Goal: Transaction & Acquisition: Purchase product/service

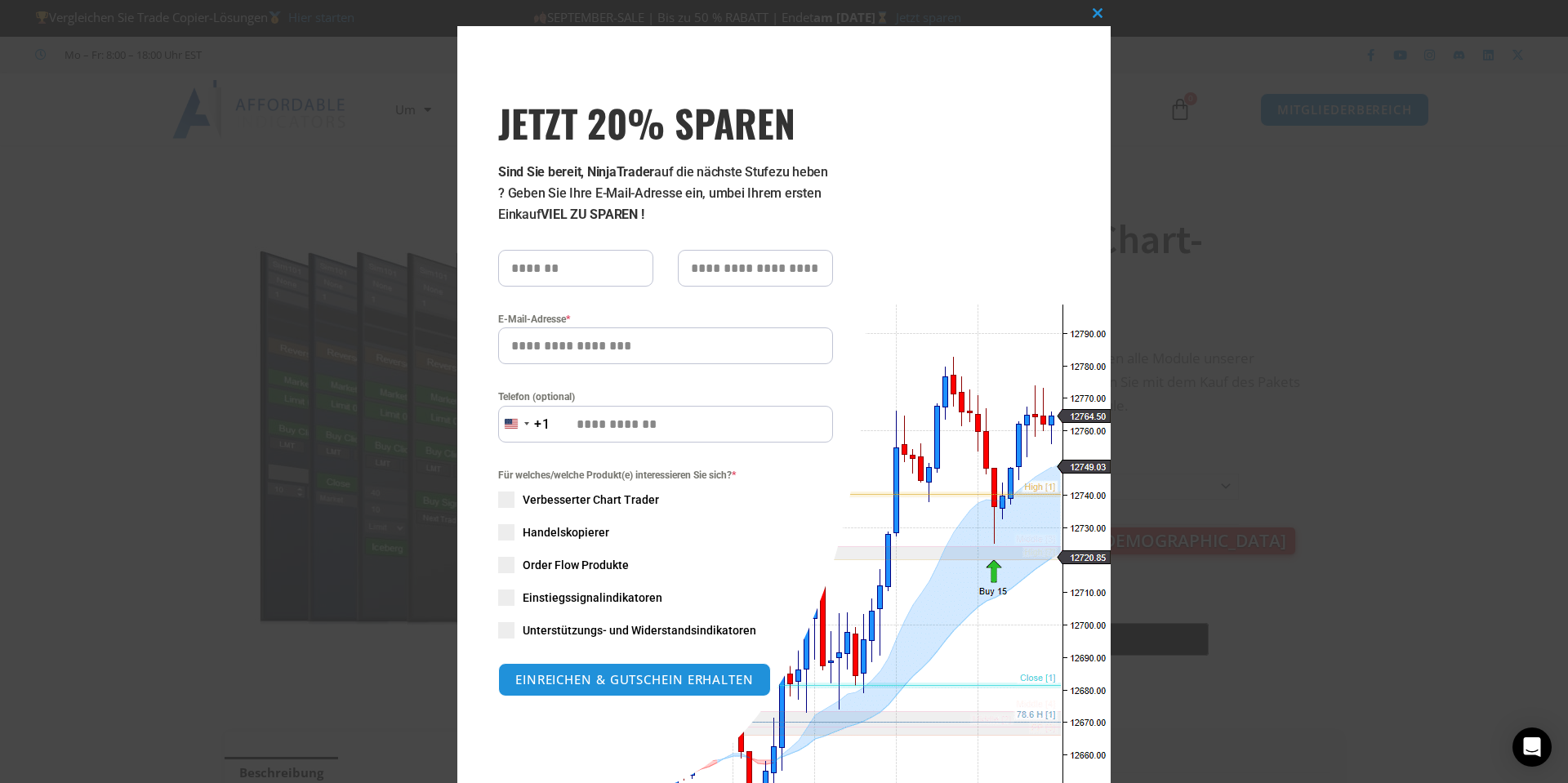
click at [398, 247] on div "Dieses Modul schließen JETZT 20% SPAREN Sind Sie bereit, NinjaTrader auf die nä…" at bounding box center [784, 392] width 1568 height 783
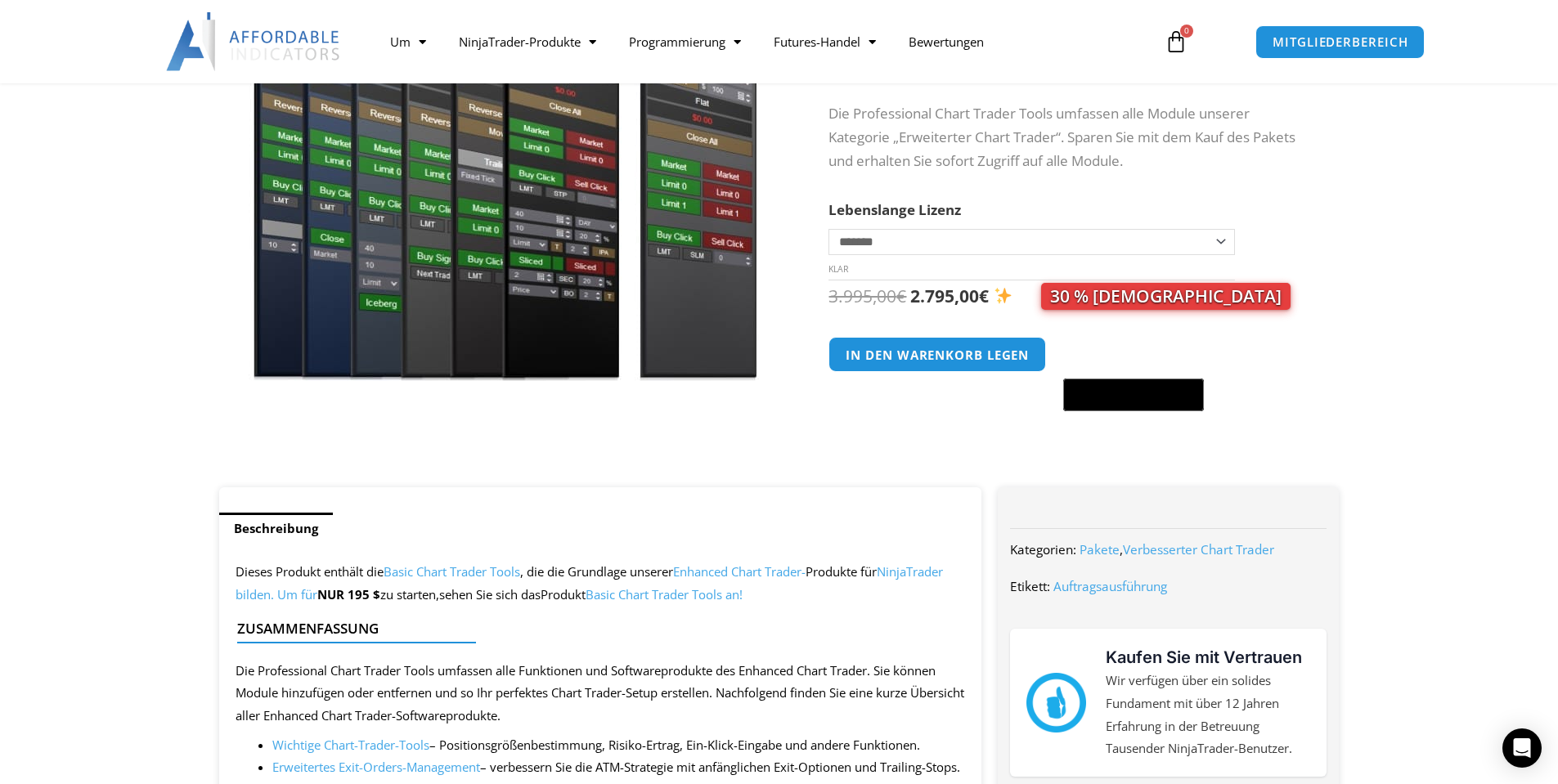
scroll to position [82, 0]
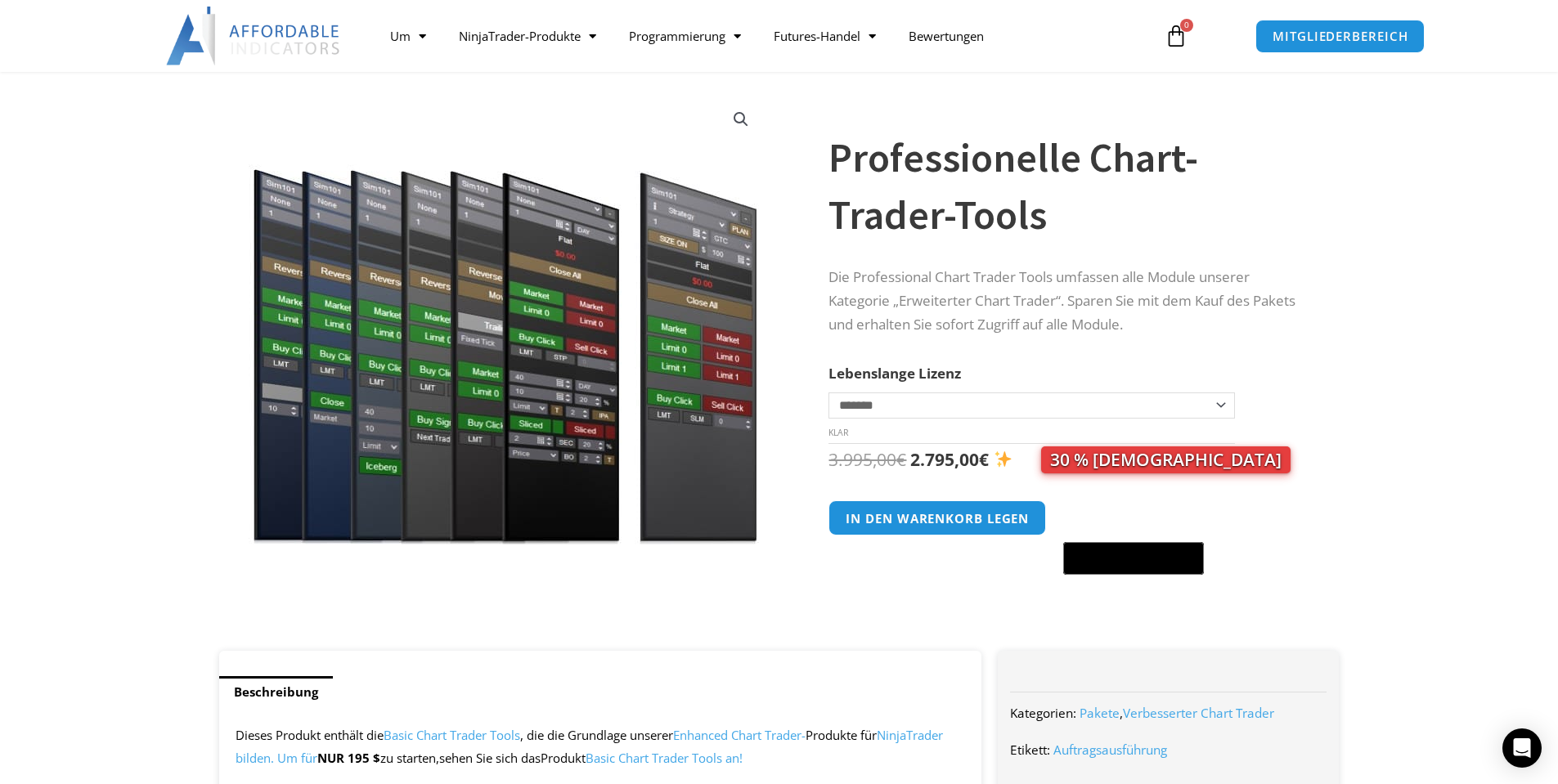
click at [1211, 415] on select "**********" at bounding box center [1032, 406] width 406 height 26
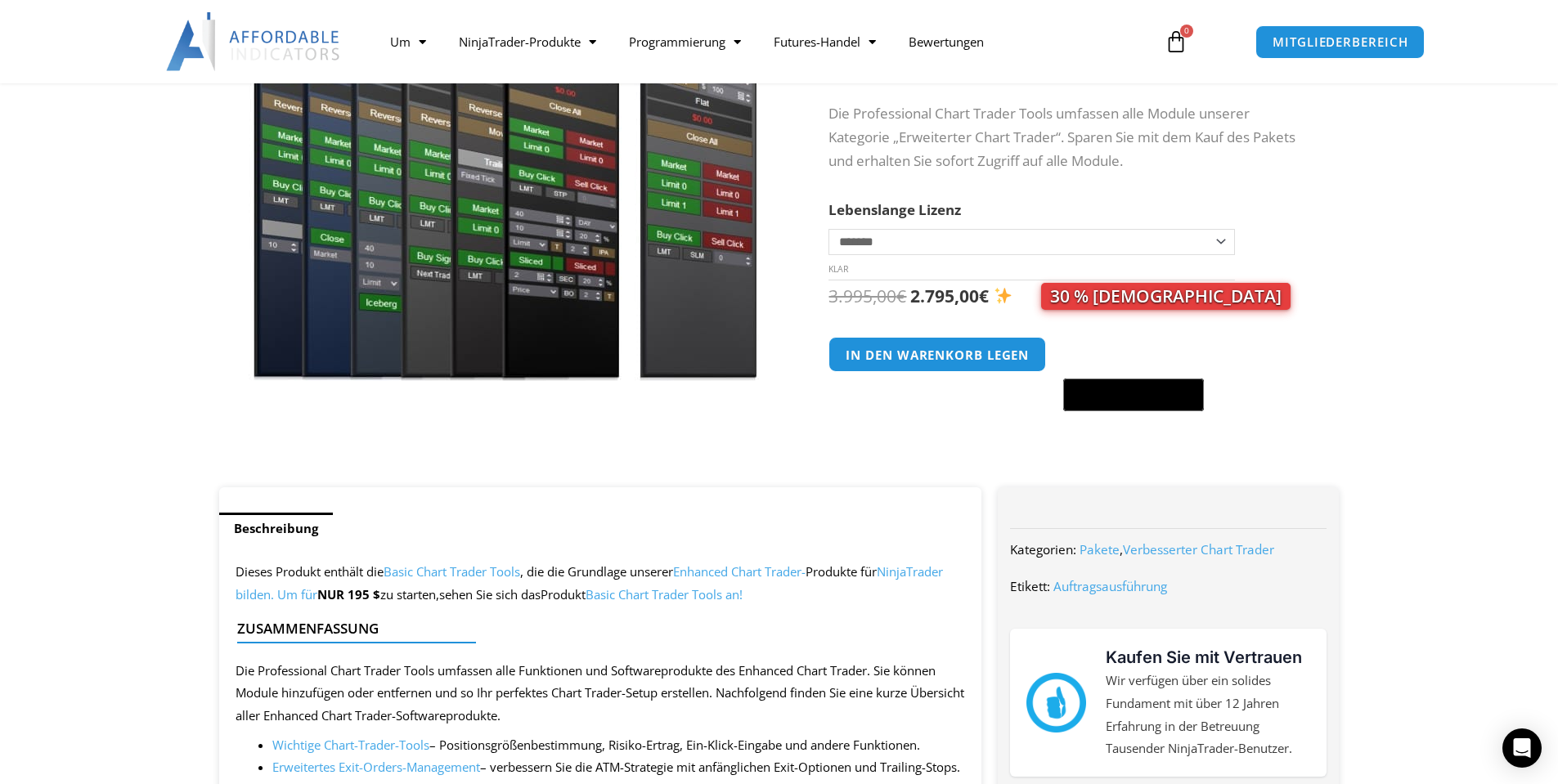
scroll to position [164, 0]
